Goal: Transaction & Acquisition: Obtain resource

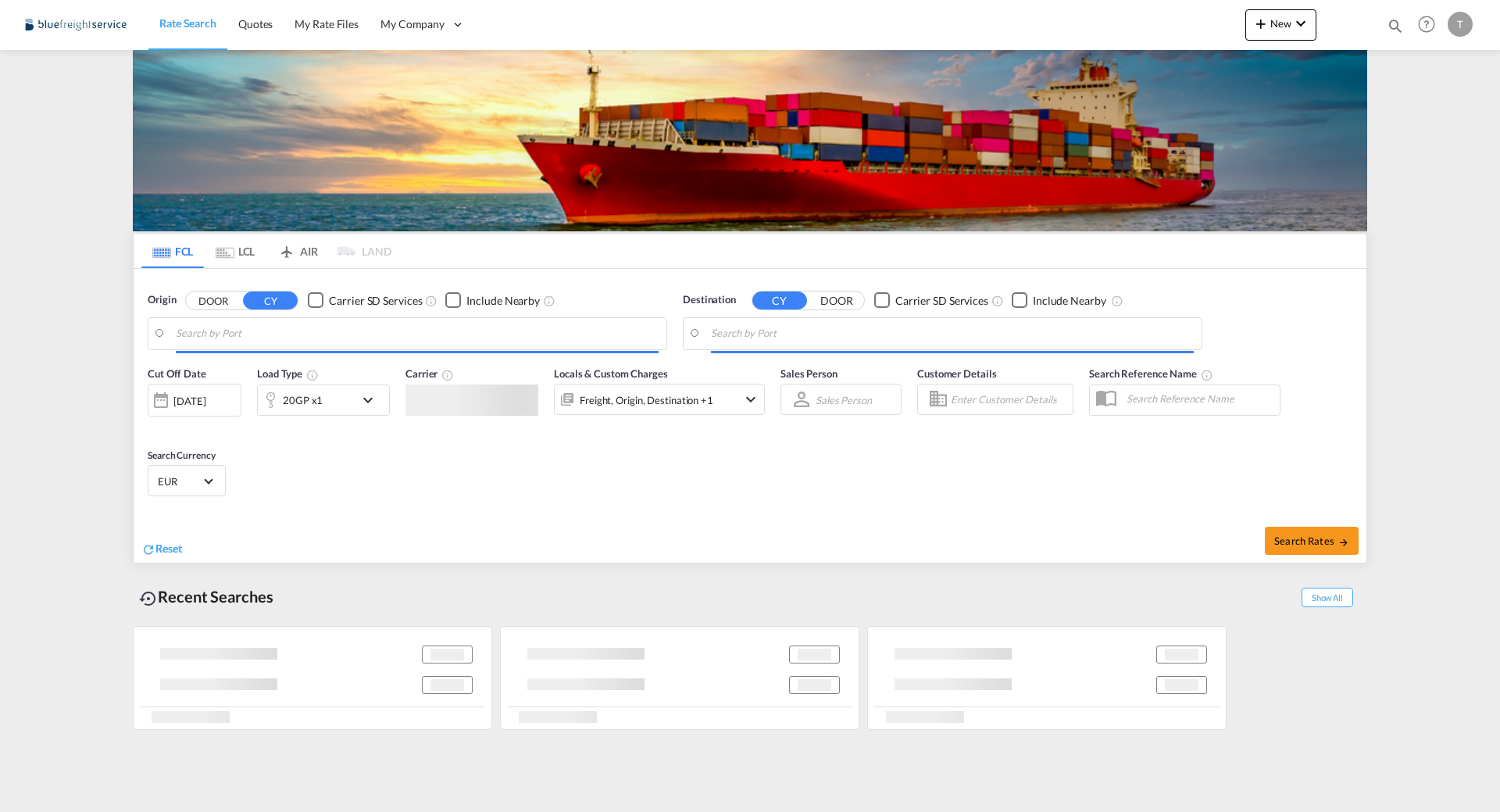
type input "[GEOGRAPHIC_DATA], DEBRV"
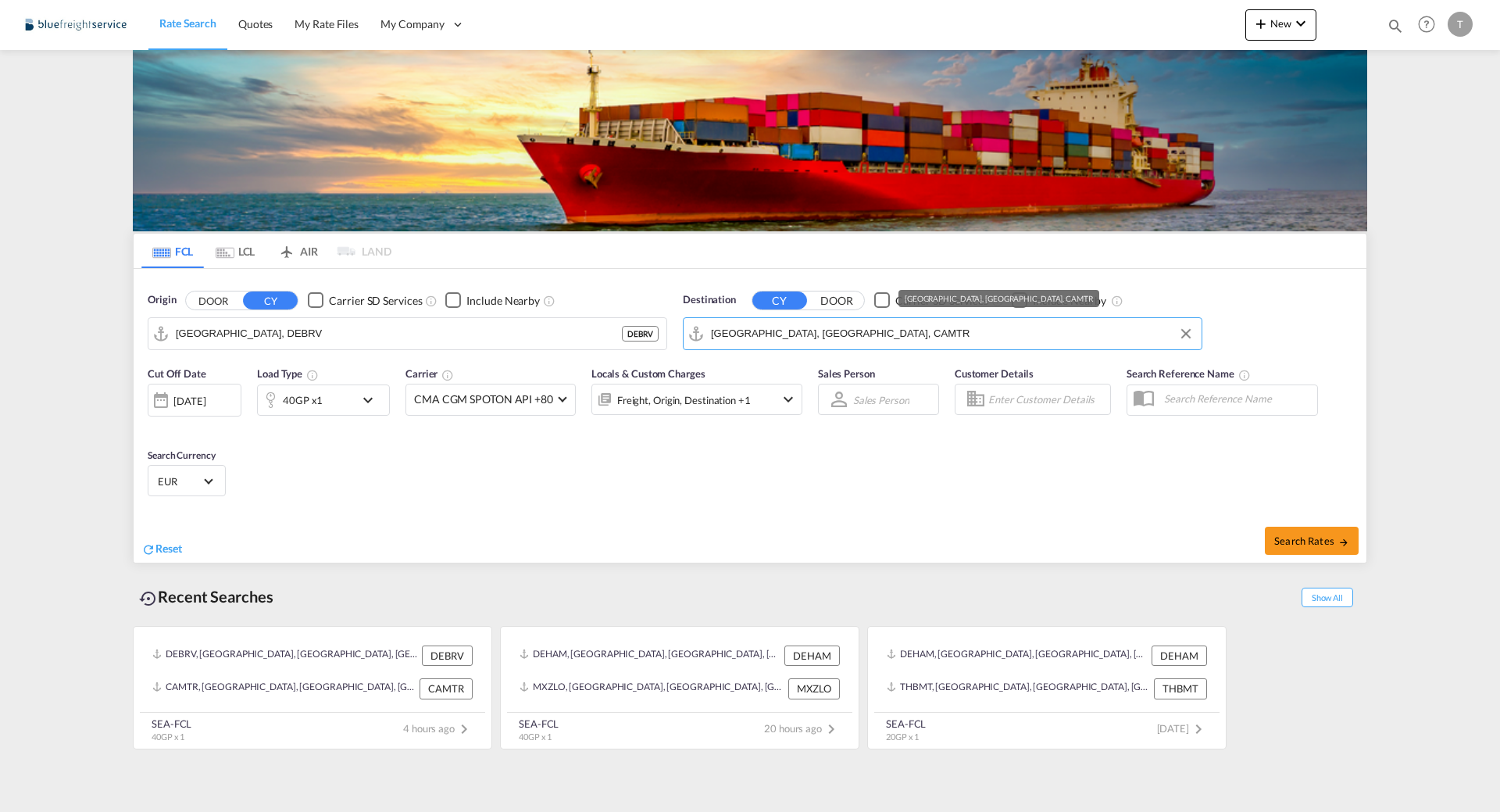
click at [844, 333] on input "[GEOGRAPHIC_DATA], [GEOGRAPHIC_DATA], CAMTR" at bounding box center [952, 333] width 483 height 24
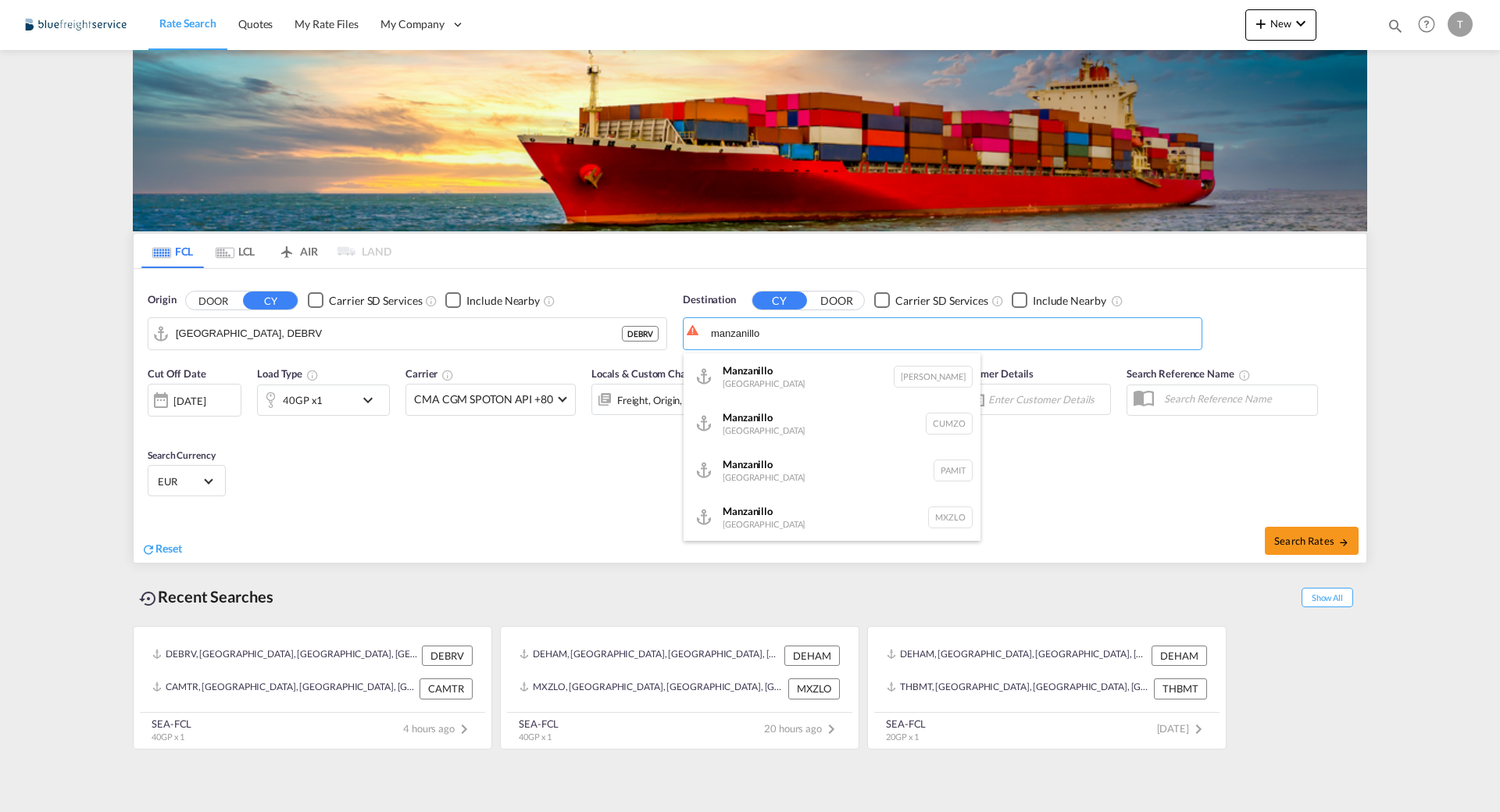
click at [806, 511] on div "Manzanillo [GEOGRAPHIC_DATA] [GEOGRAPHIC_DATA]" at bounding box center [832, 518] width 297 height 47
type input "Manzanillo, MXZLO"
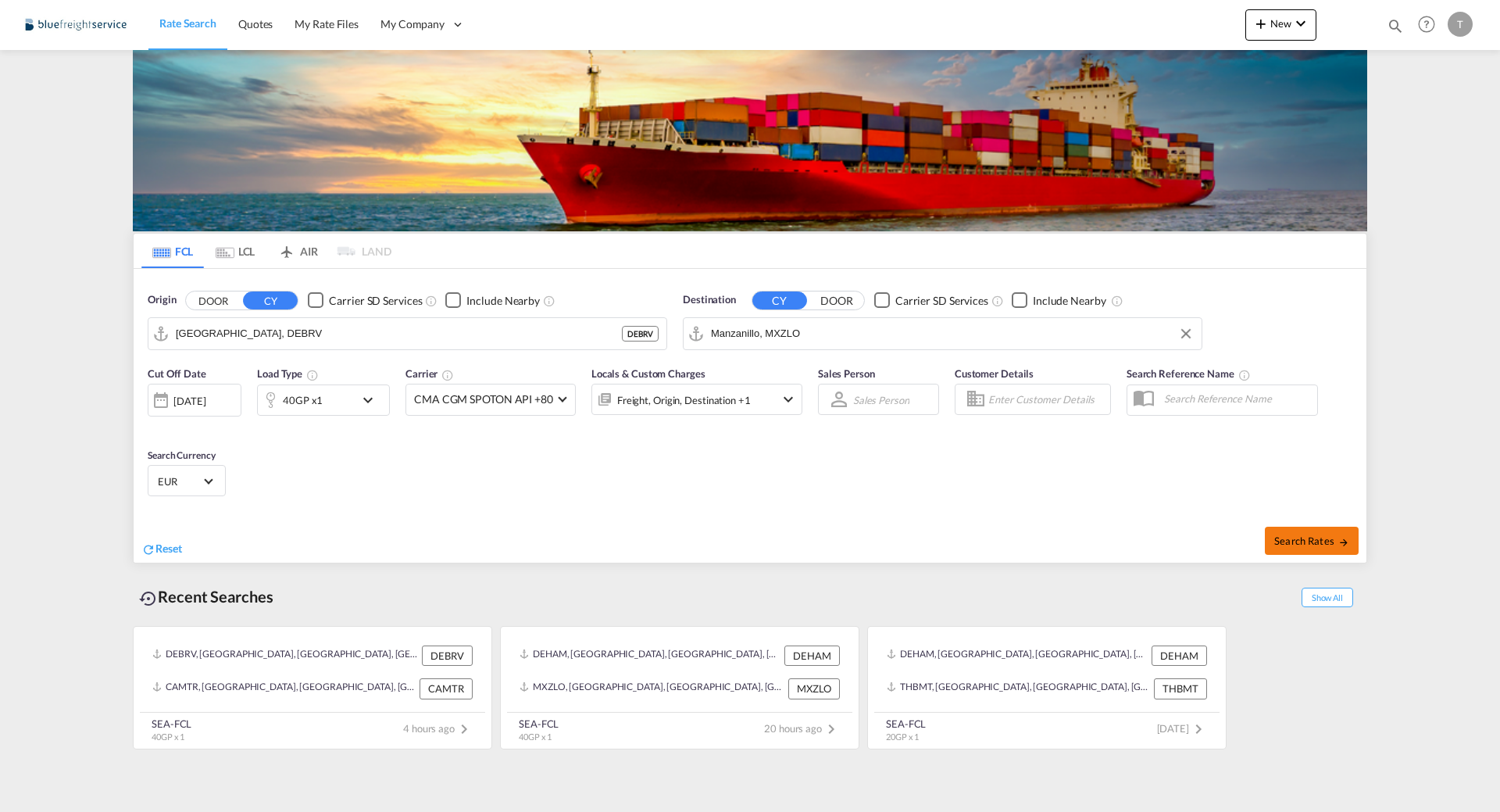
click at [1287, 548] on button "Search Rates" at bounding box center [1311, 540] width 94 height 28
type input "DEBRV to MXZLO / [DATE]"
